Goal: Task Accomplishment & Management: Use online tool/utility

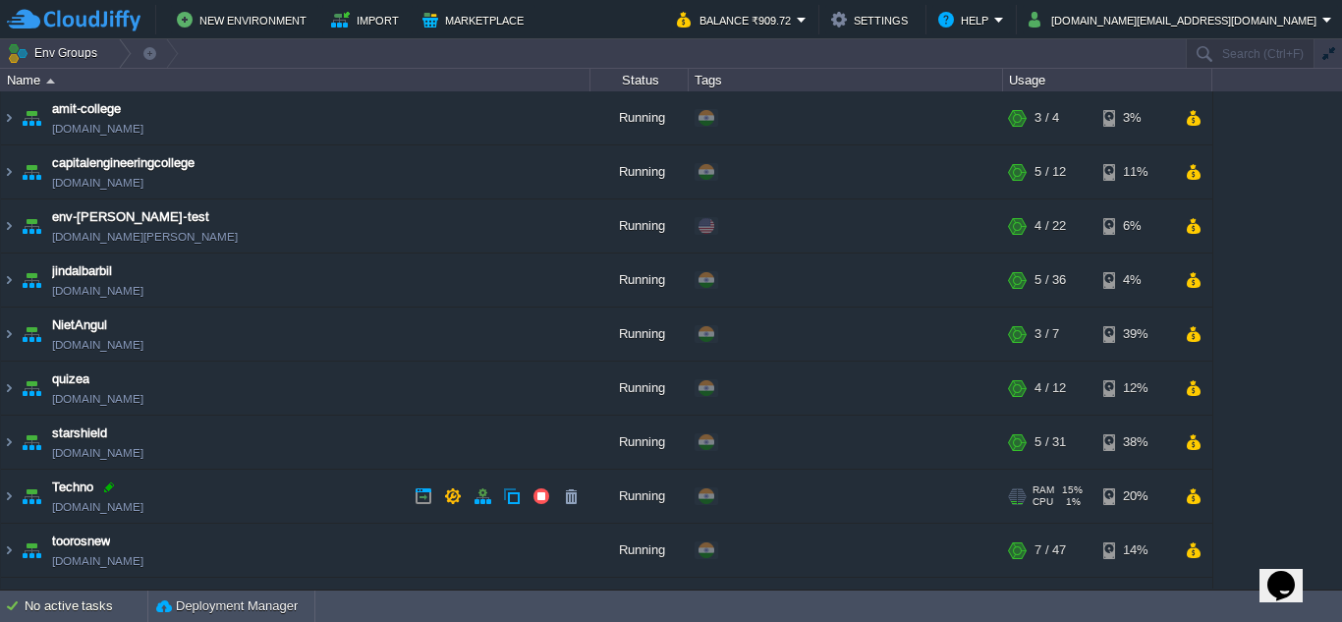
scroll to position [43, 0]
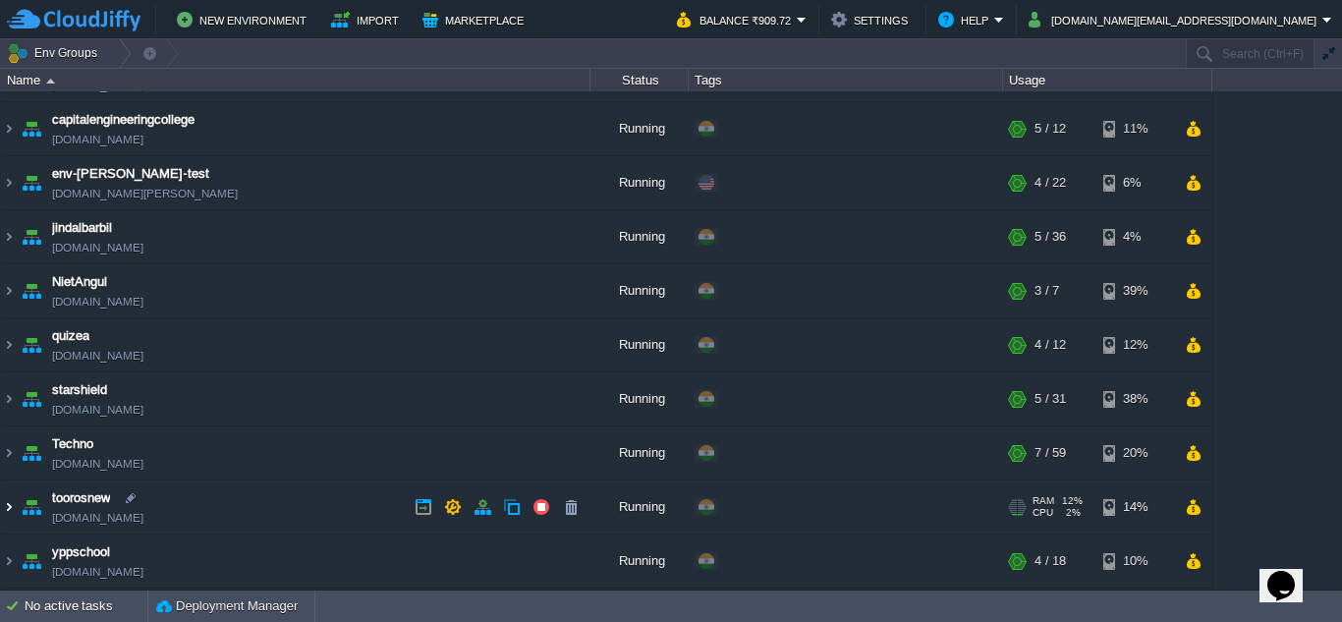
click at [9, 504] on img at bounding box center [9, 506] width 16 height 53
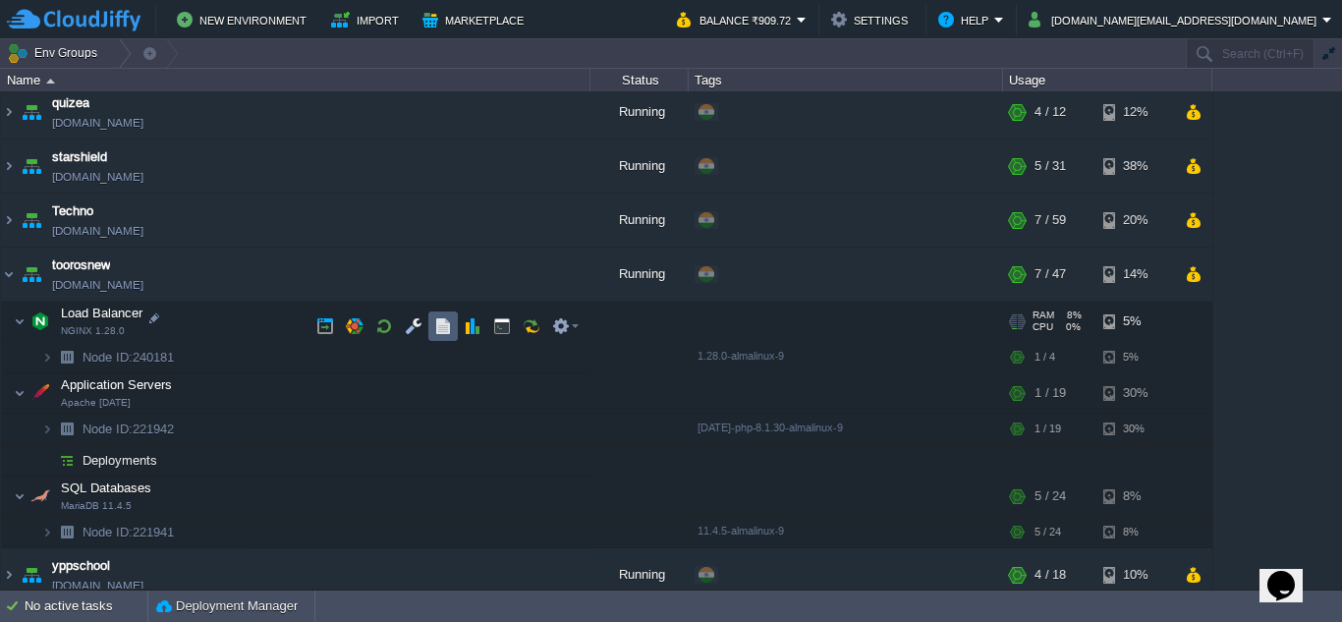
scroll to position [290, 0]
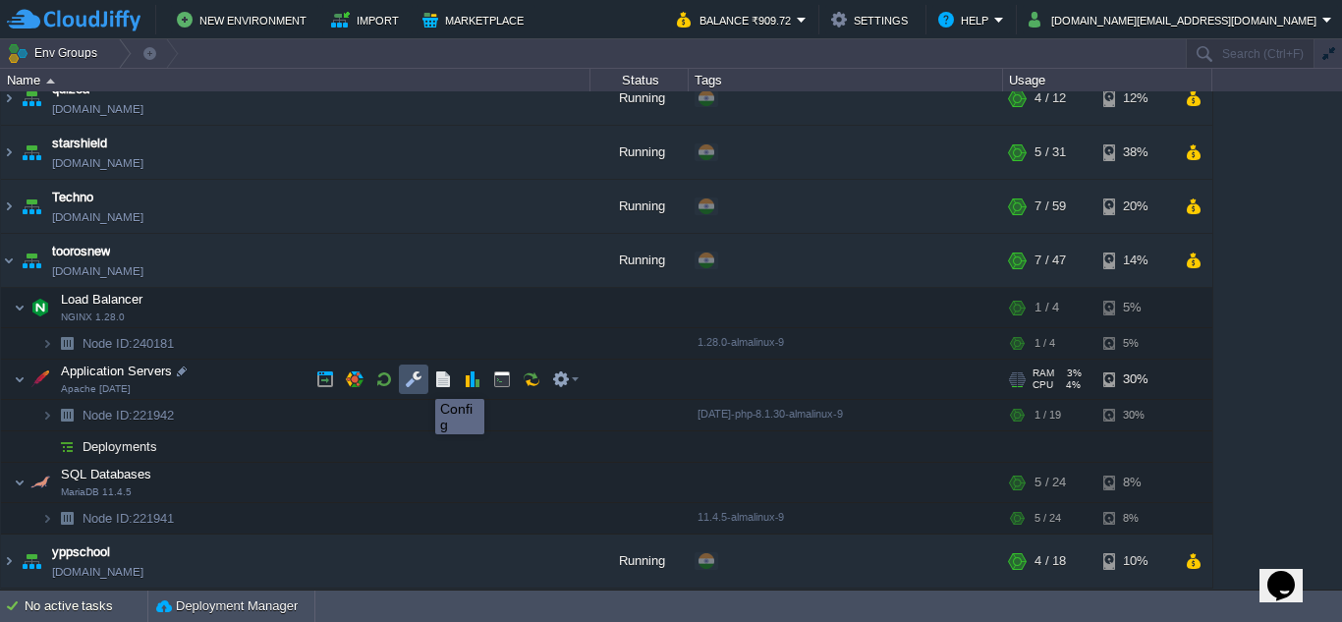
click at [415, 381] on button "button" at bounding box center [414, 379] width 18 height 18
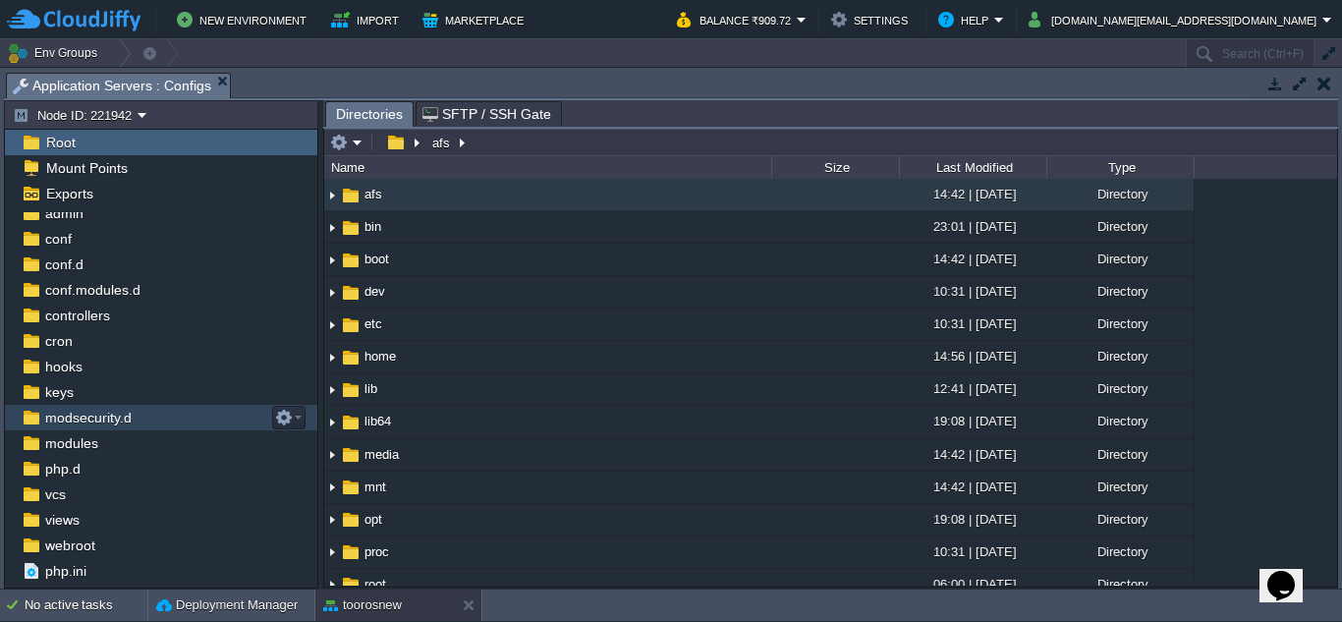
scroll to position [55, 0]
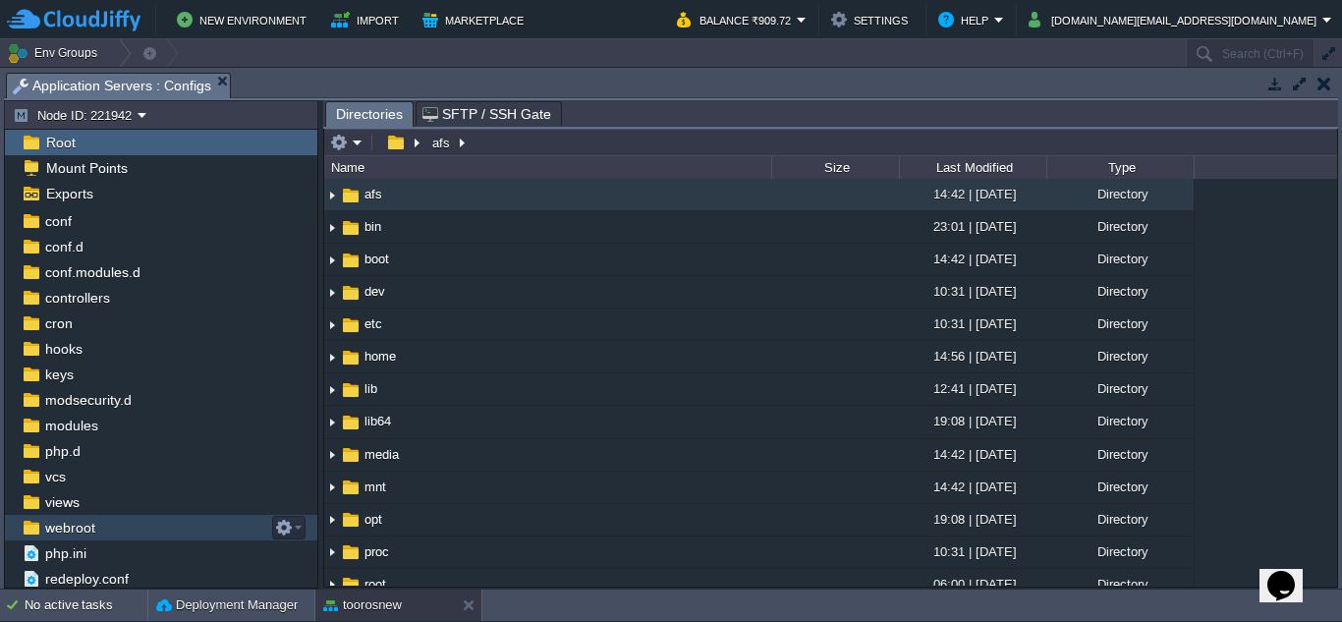
click at [110, 529] on div "webroot" at bounding box center [161, 528] width 312 height 26
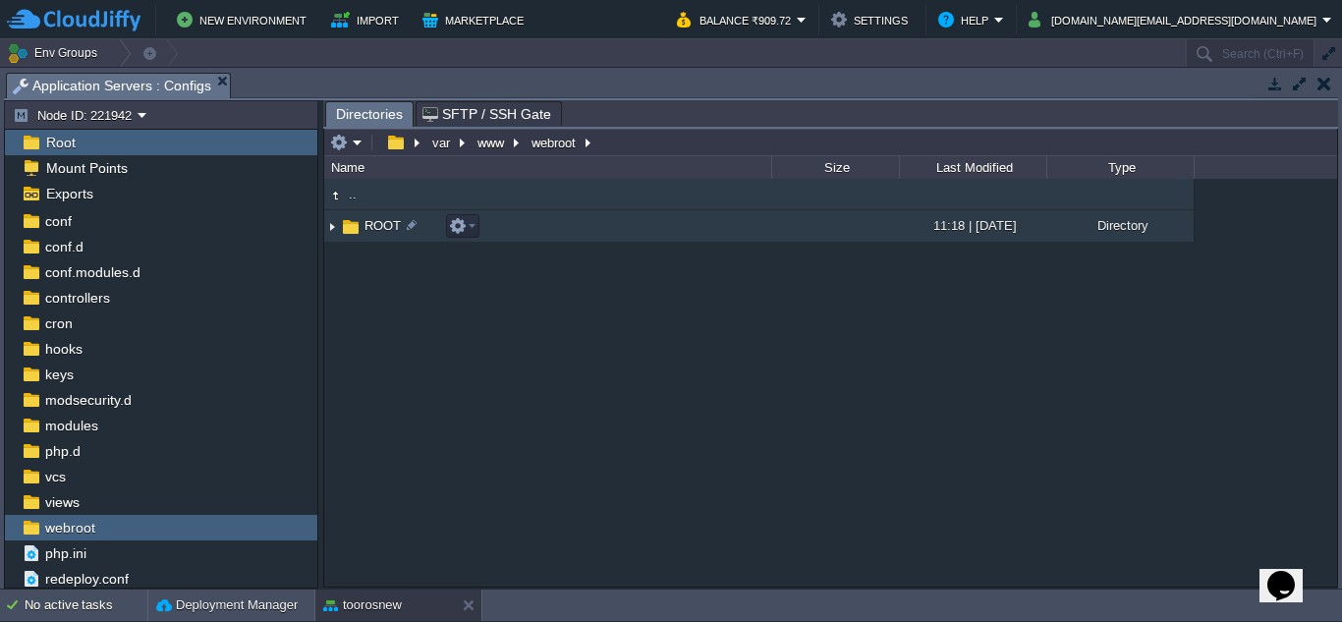
click at [334, 231] on img at bounding box center [332, 226] width 16 height 30
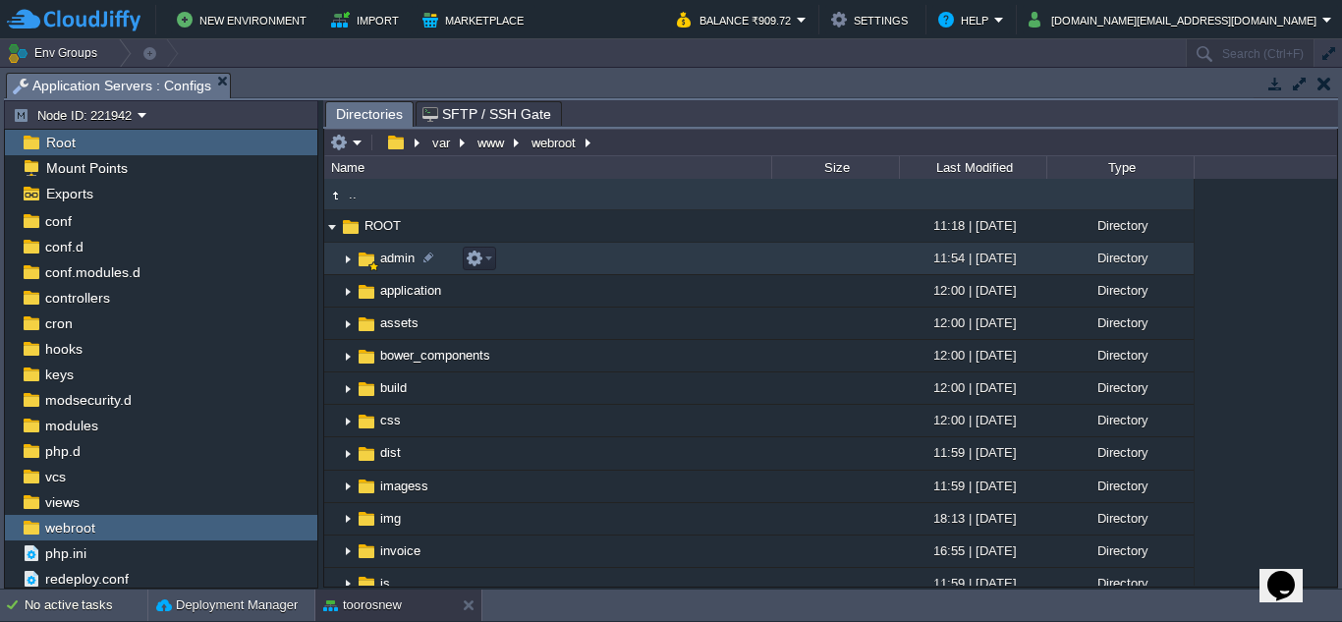
click at [349, 261] on img at bounding box center [348, 259] width 16 height 30
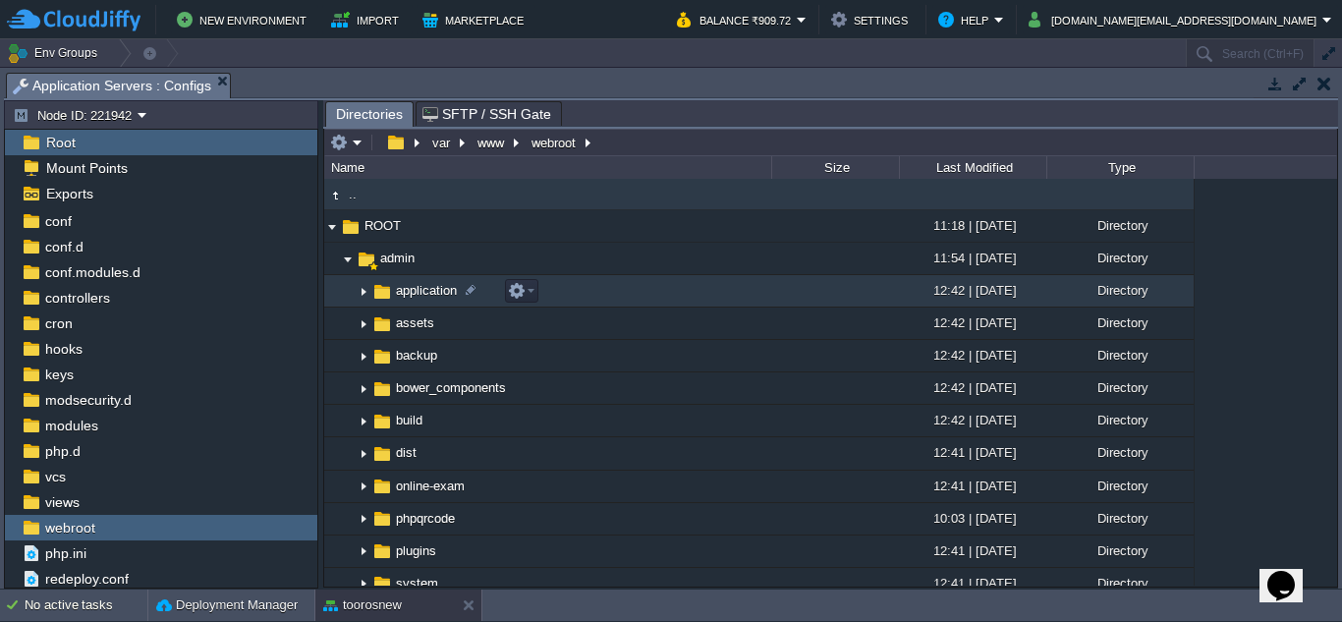
click at [366, 293] on img at bounding box center [364, 291] width 16 height 30
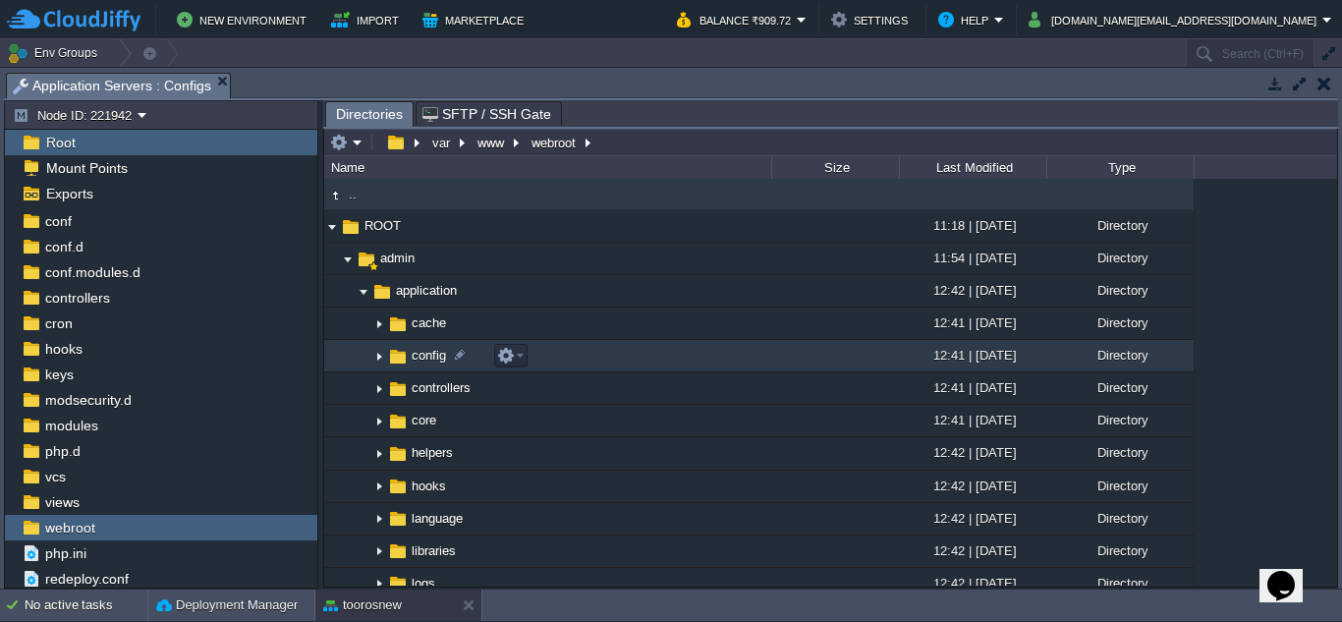
click at [379, 357] on img at bounding box center [379, 356] width 16 height 30
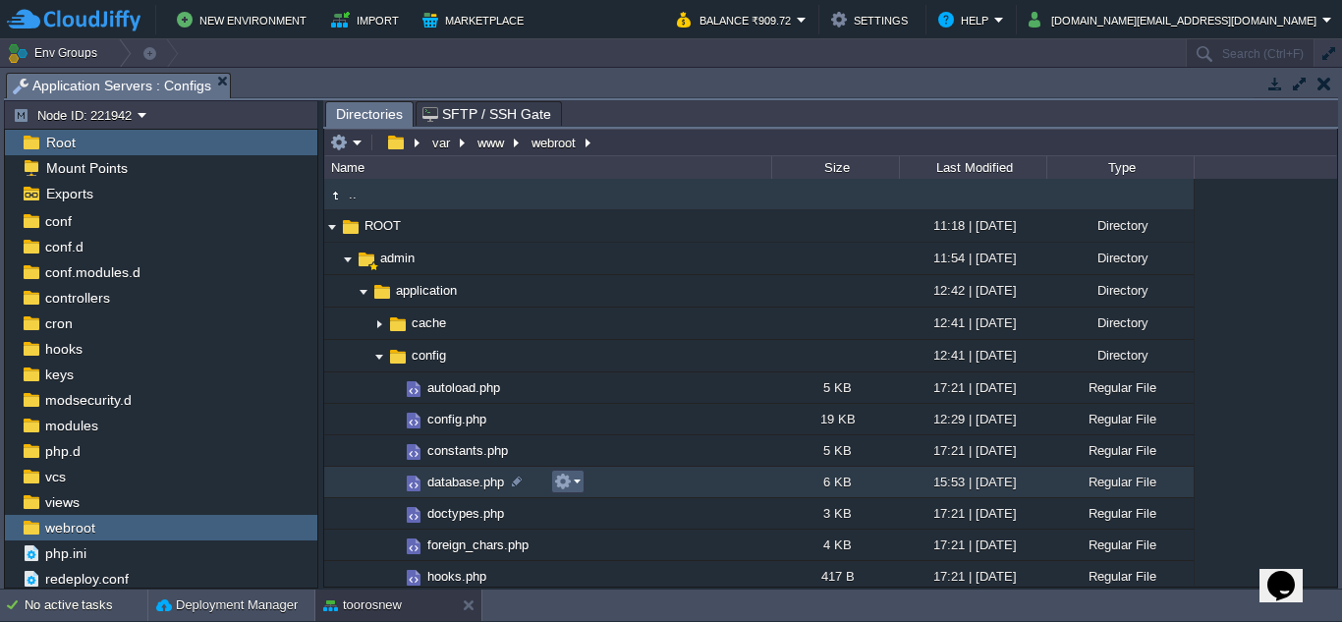
click at [576, 486] on em at bounding box center [567, 482] width 27 height 18
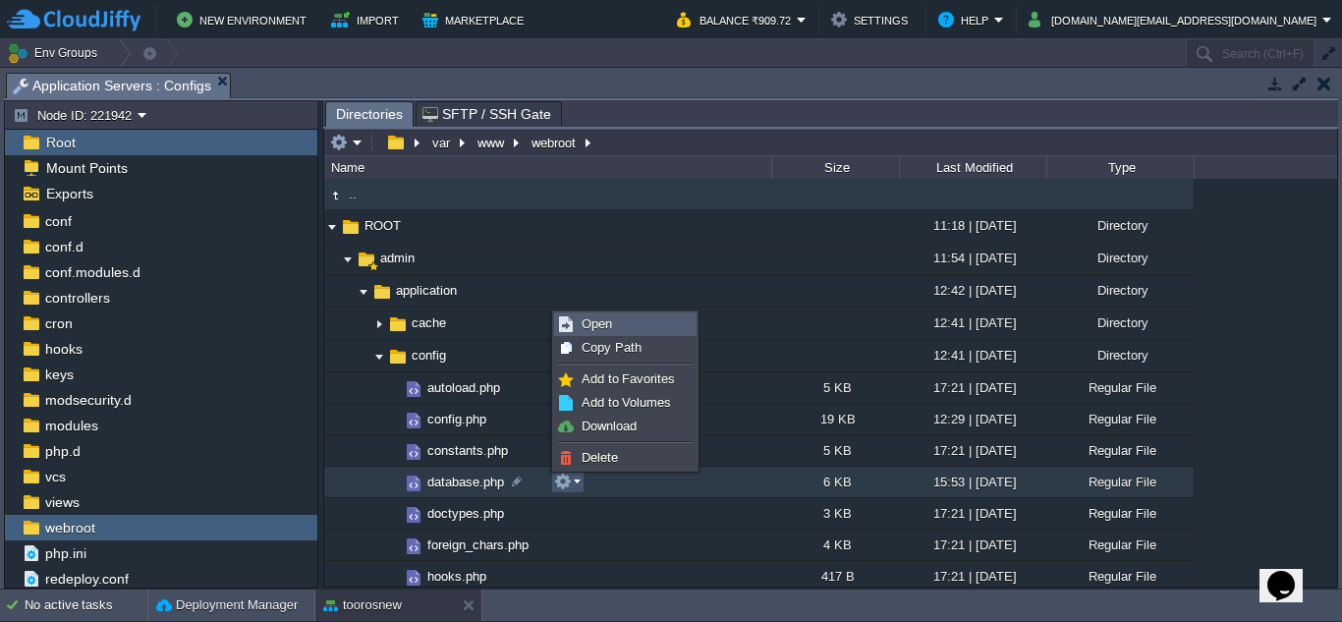
click at [609, 328] on span "Open" at bounding box center [597, 323] width 30 height 15
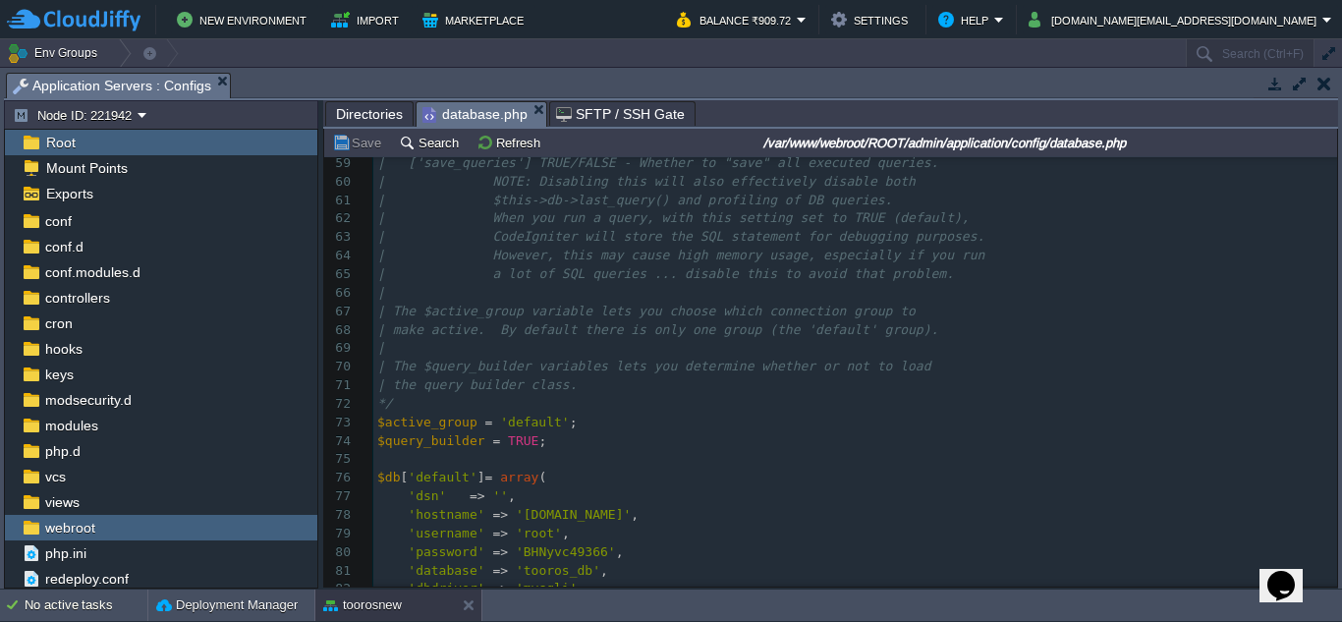
scroll to position [0, 0]
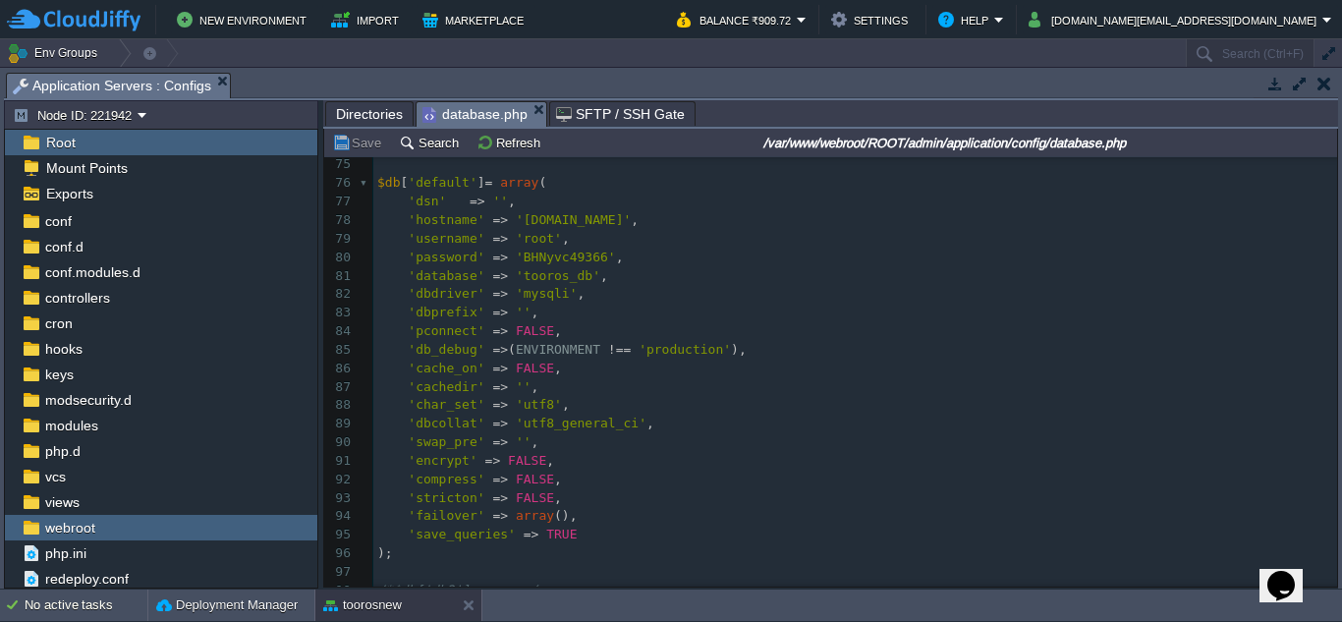
click at [605, 222] on div "131 <?php 49 | 'ssl_ca' - Path to the certificate authority file 50 | 'ssl_capa…" at bounding box center [855, 221] width 964 height 1093
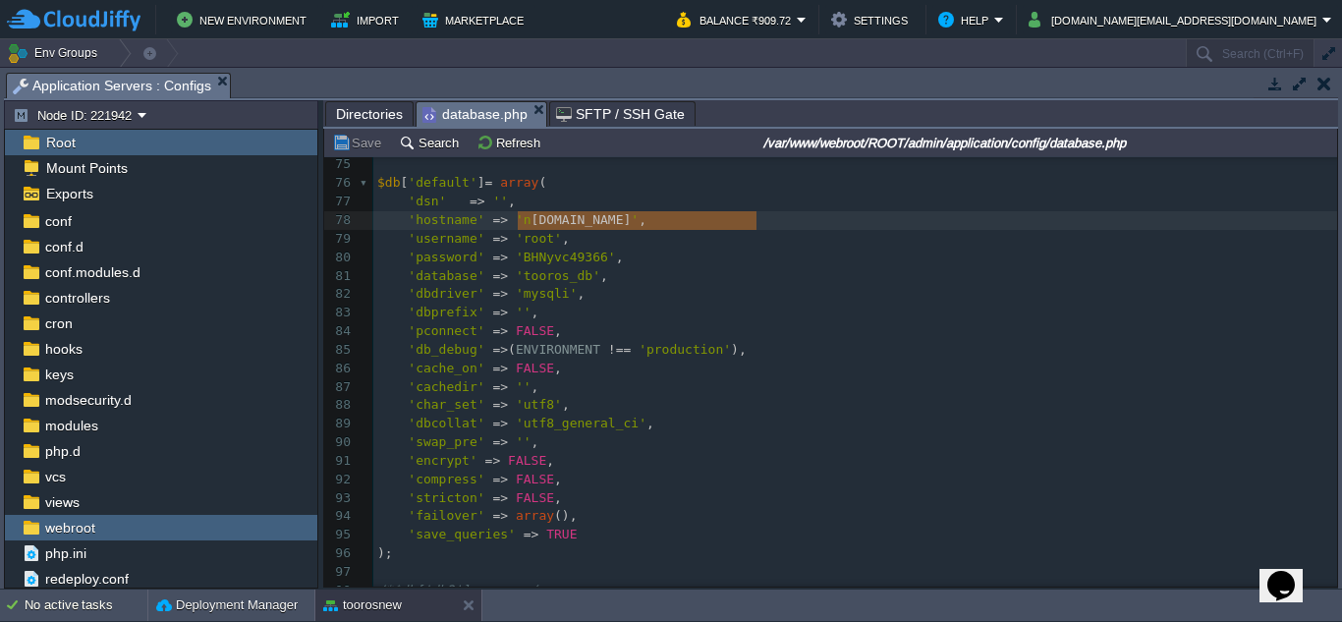
type textarea "[DOMAIN_NAME]"
drag, startPoint x: 756, startPoint y: 222, endPoint x: 511, endPoint y: 224, distance: 244.6
click at [542, 255] on span "'BHNyvc49366'" at bounding box center [566, 257] width 100 height 15
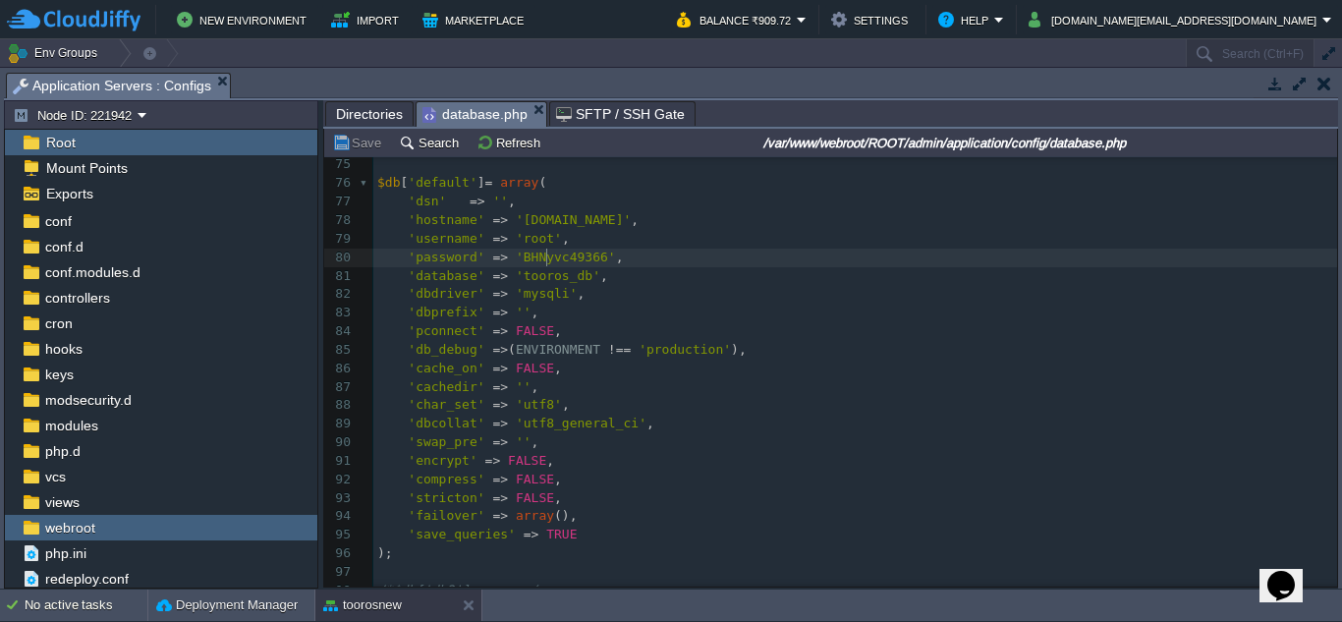
type textarea "BHNyvc49366"
click at [789, 436] on pre "'swap_pre' => '' ," at bounding box center [855, 442] width 964 height 19
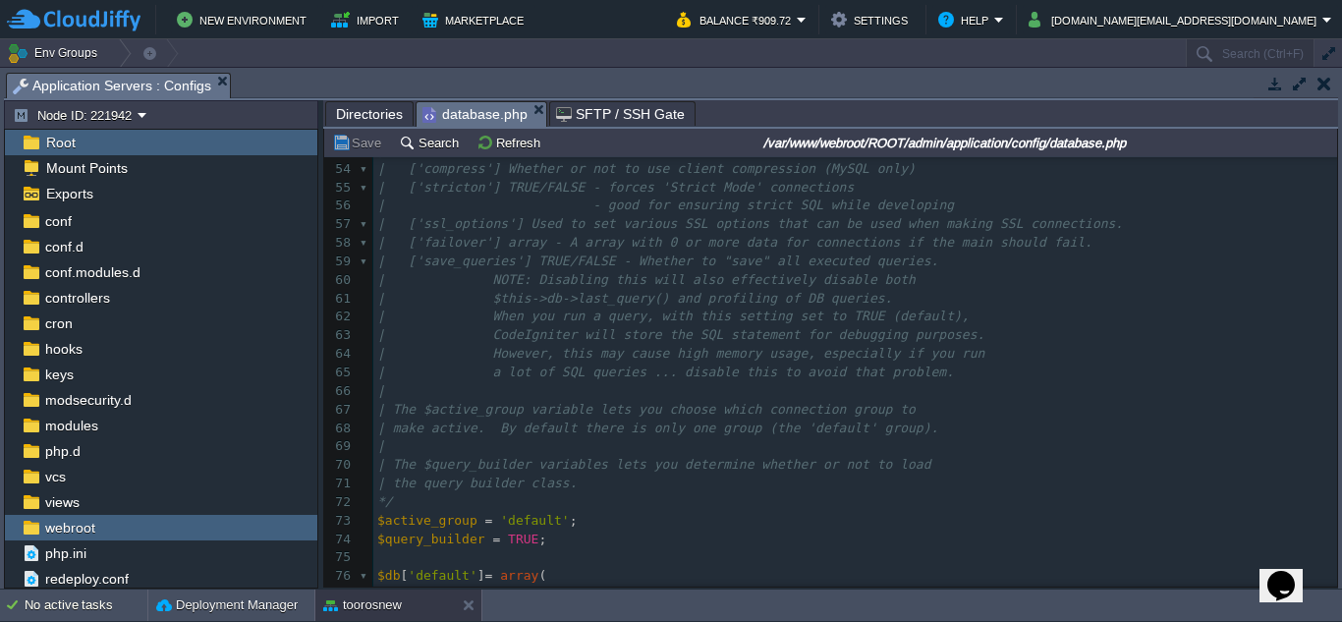
scroll to position [394, 0]
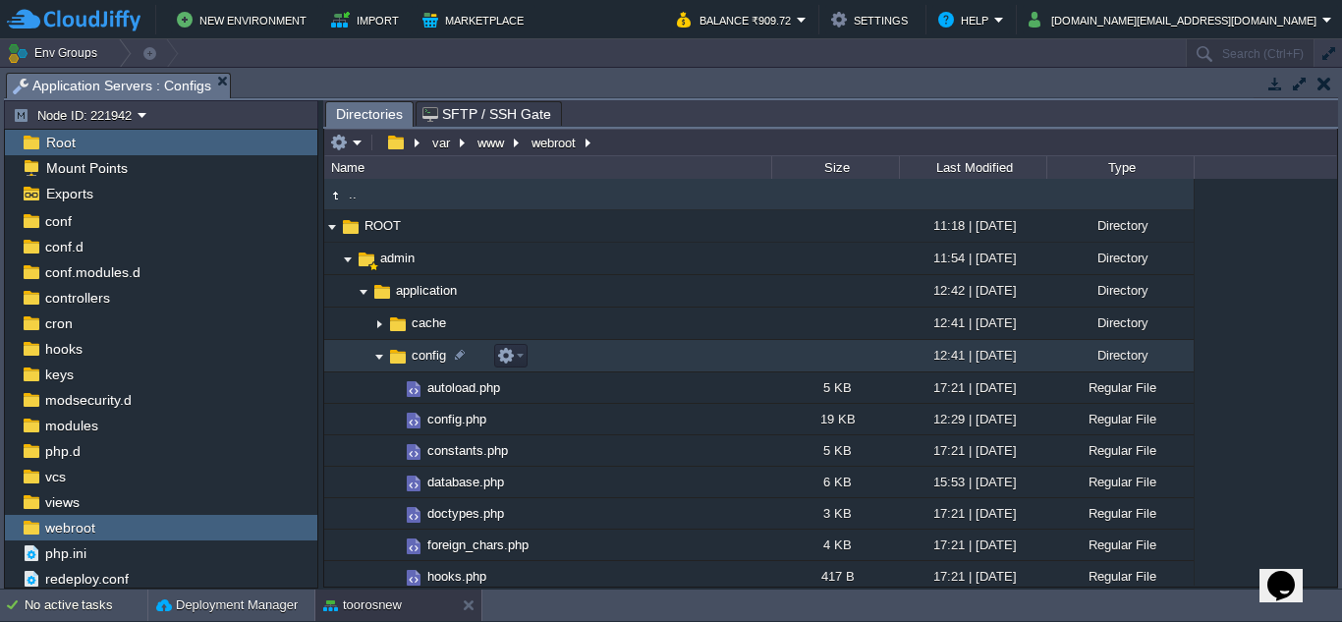
click at [373, 359] on img at bounding box center [379, 356] width 16 height 30
